Goal: Check status: Check status

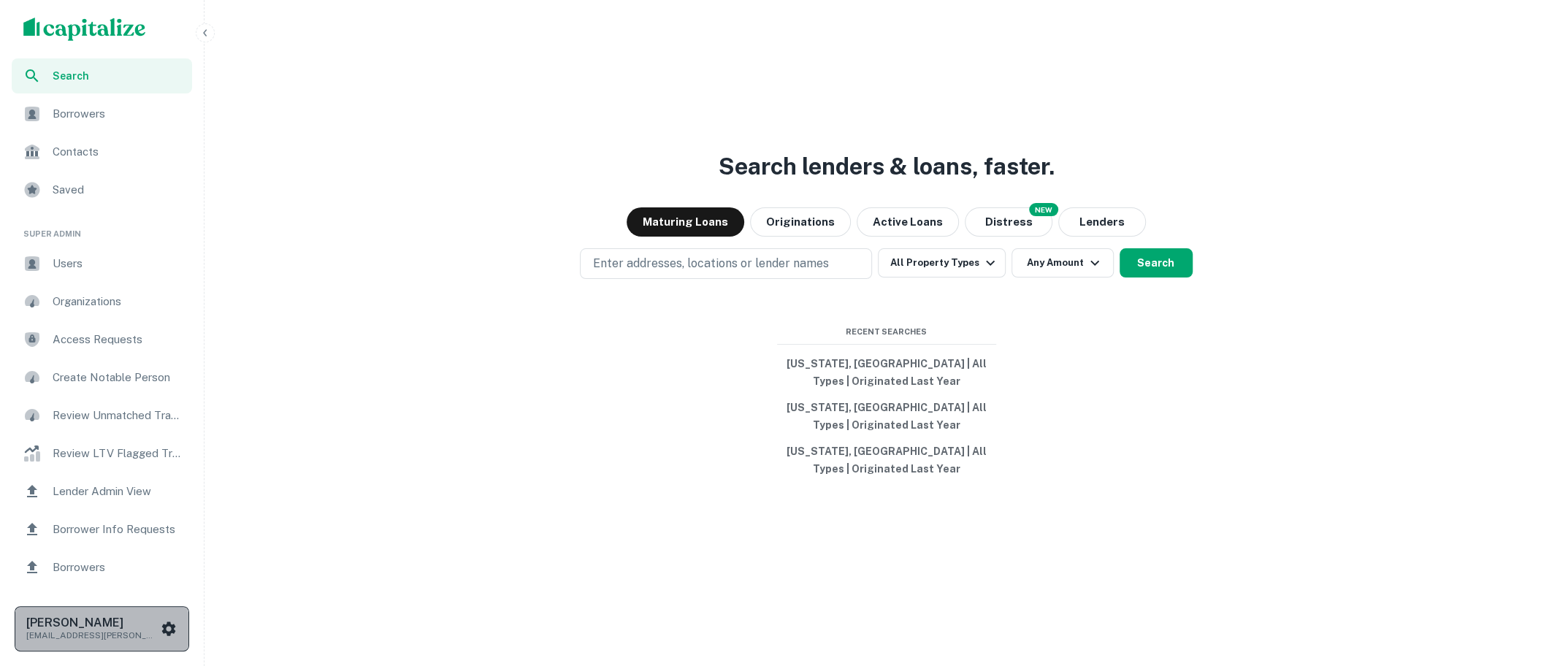
click at [161, 628] on icon "scrollable content" at bounding box center [169, 629] width 18 height 18
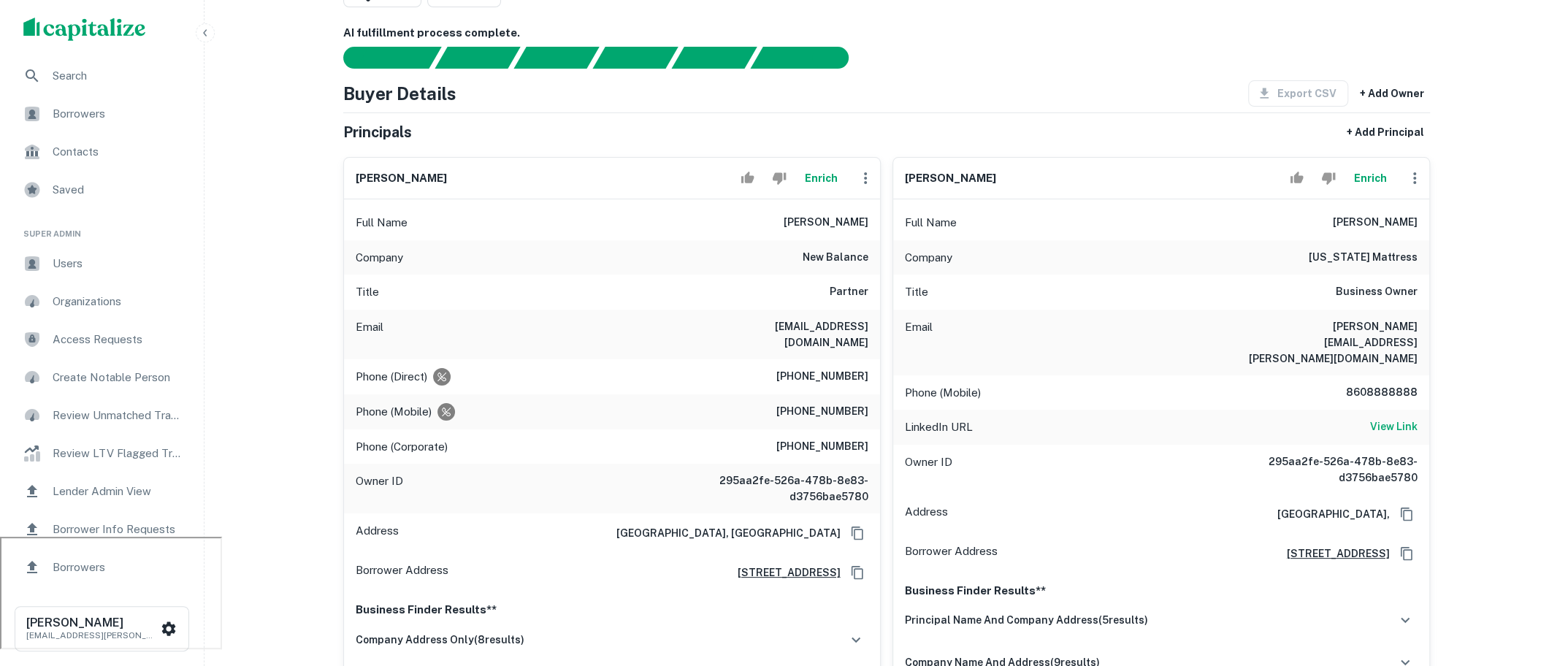
scroll to position [130, 0]
